Goal: Task Accomplishment & Management: Use online tool/utility

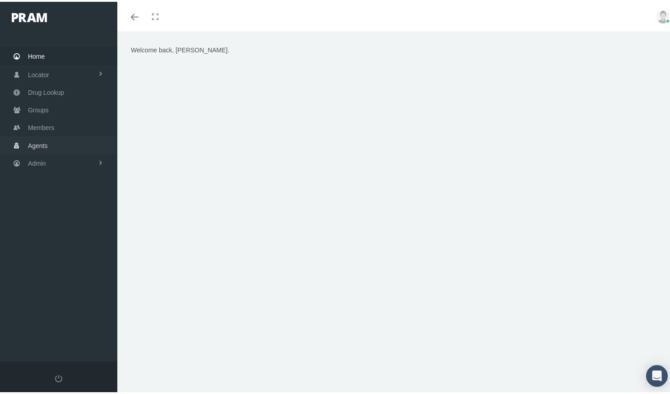
click at [56, 142] on link "Agents" at bounding box center [58, 144] width 117 height 18
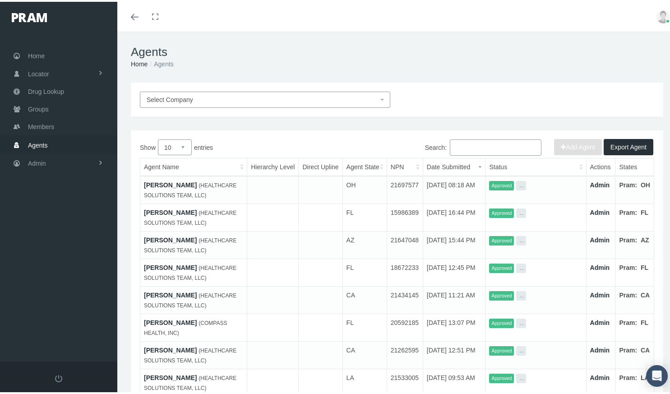
click at [593, 183] on link "Admin" at bounding box center [600, 183] width 20 height 7
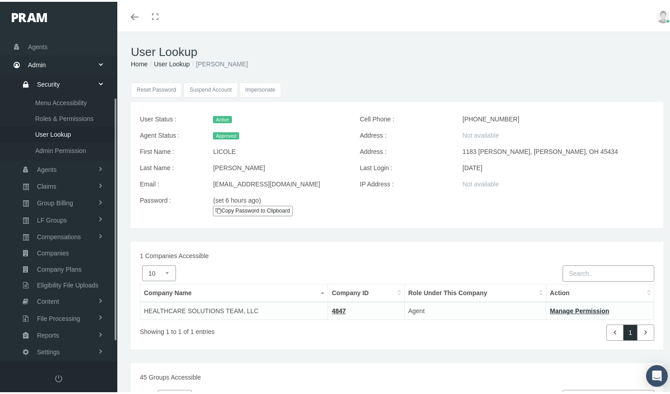
scroll to position [115, 0]
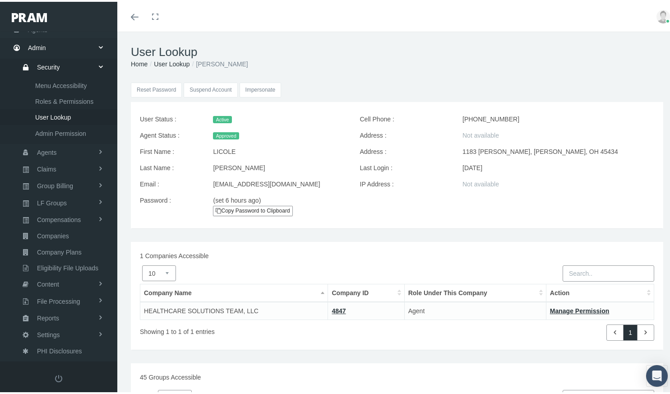
click at [268, 85] on input "Impersonate" at bounding box center [261, 88] width 42 height 15
